Goal: Information Seeking & Learning: Learn about a topic

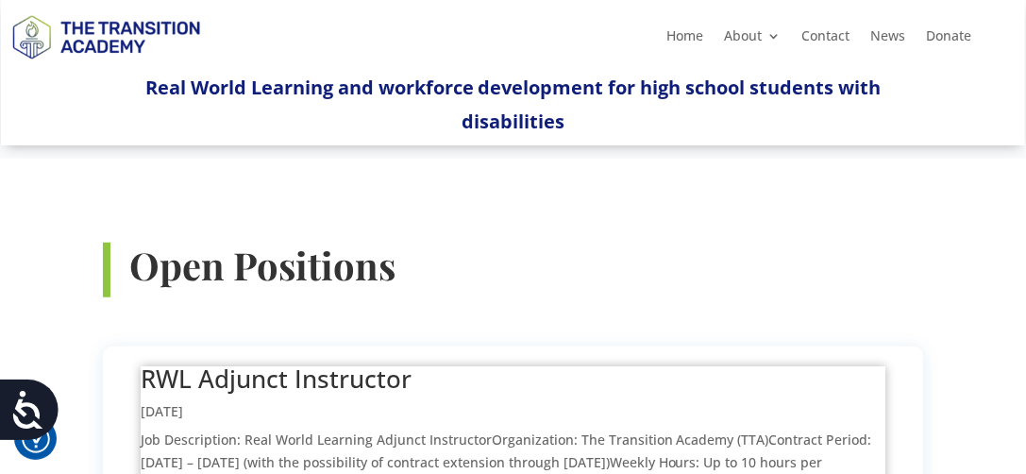
scroll to position [566, 0]
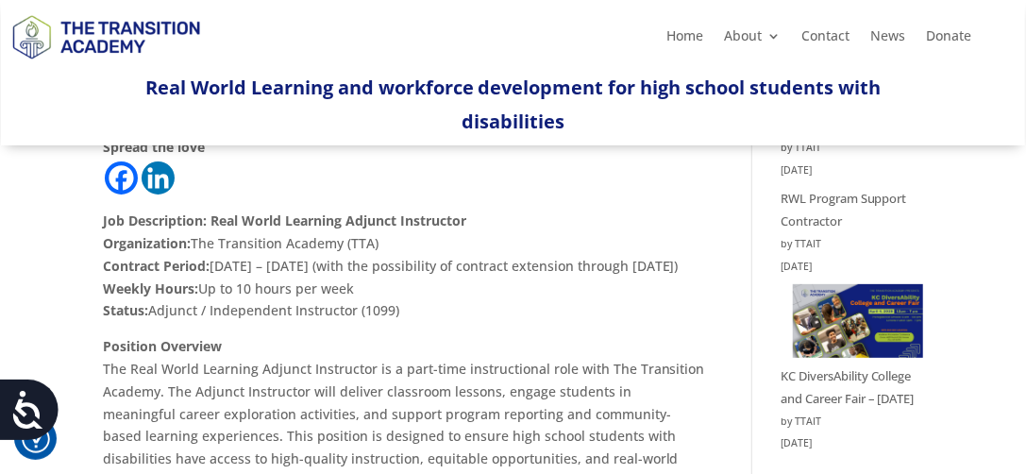
scroll to position [189, 0]
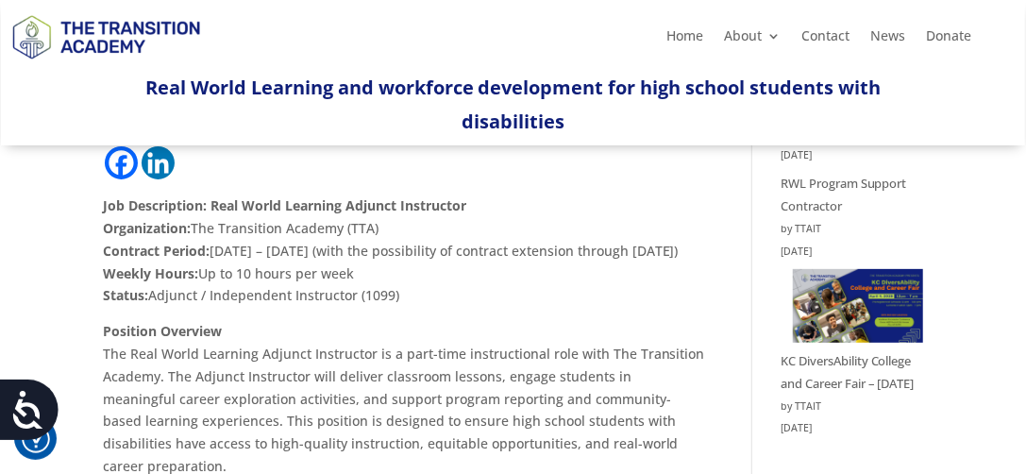
click at [849, 317] on img at bounding box center [858, 306] width 131 height 74
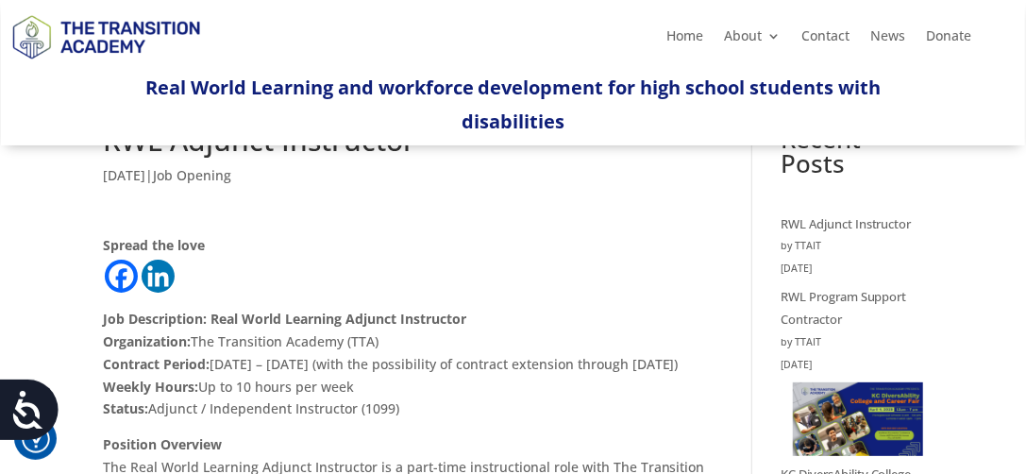
scroll to position [0, 0]
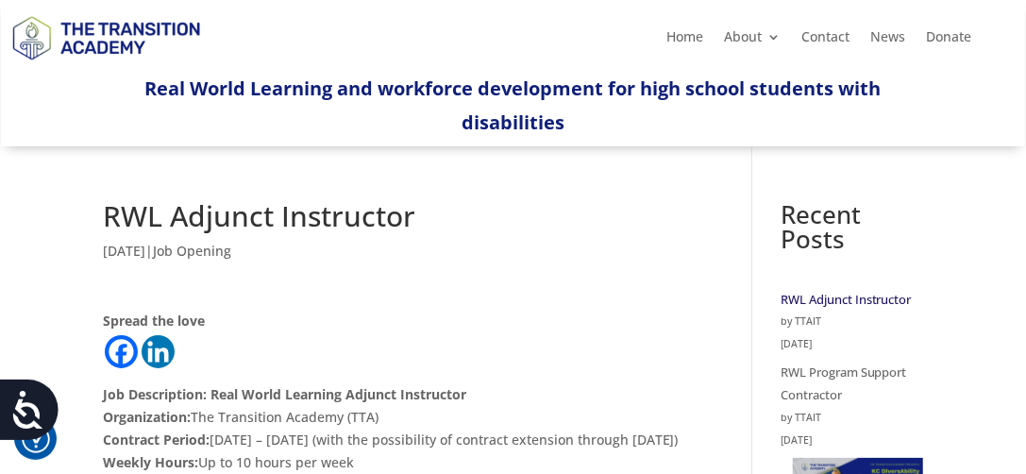
click at [846, 296] on link "RWL Adjunct Instructor" at bounding box center [846, 299] width 131 height 17
click at [862, 375] on link "RWL Program Support Contractor" at bounding box center [844, 383] width 127 height 40
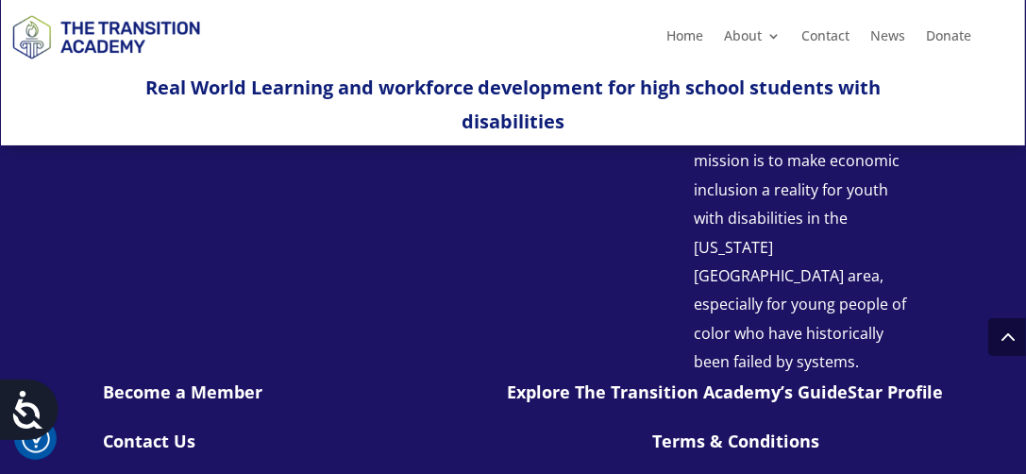
scroll to position [2270, 0]
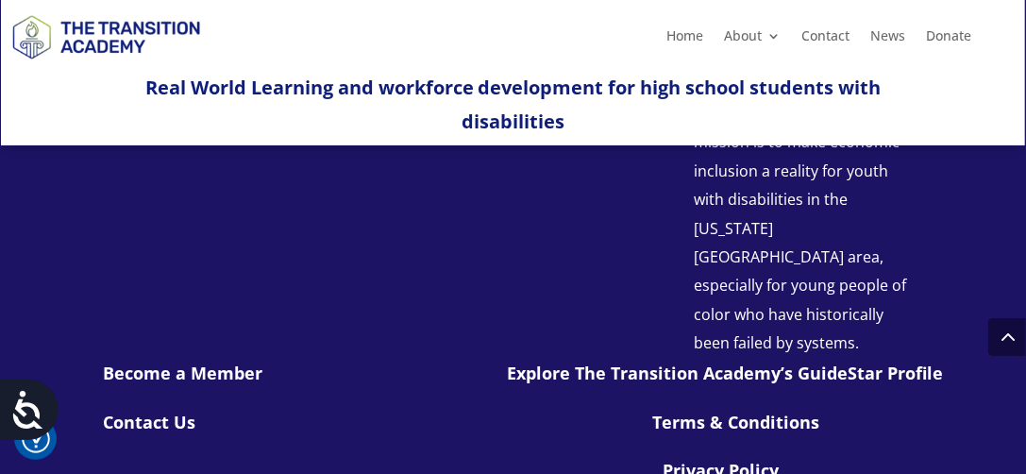
click at [579, 362] on link "Explore The Transition Academy’s GuideStar Profile" at bounding box center [725, 373] width 436 height 23
